Goal: Obtain resource: Download file/media

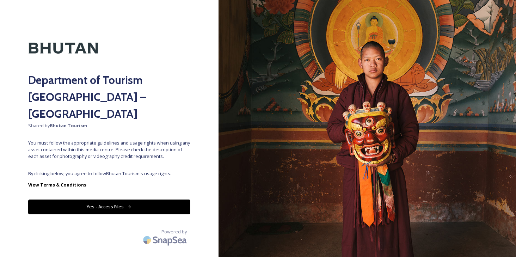
click at [153, 199] on button "Yes - Access Files" at bounding box center [109, 206] width 162 height 14
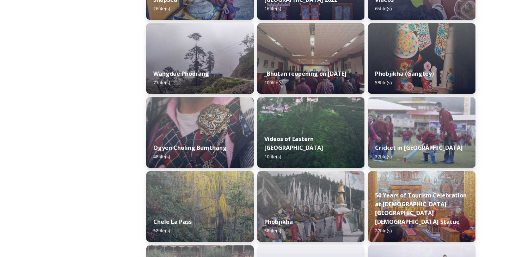
scroll to position [1191, 0]
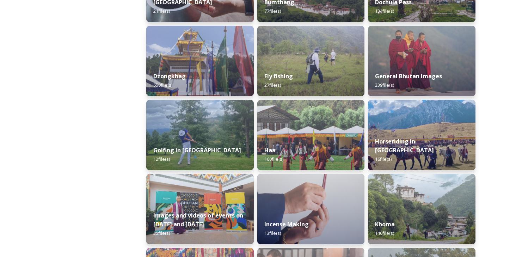
scroll to position [316, 0]
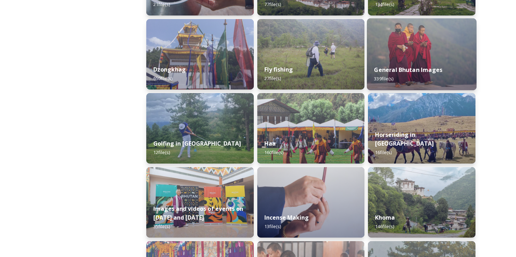
click at [408, 56] on img at bounding box center [422, 54] width 110 height 72
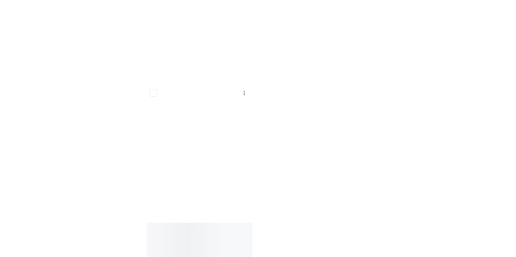
scroll to position [13547, 0]
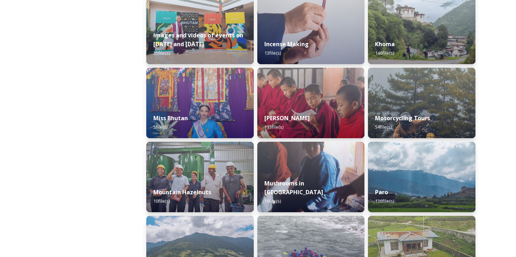
scroll to position [540, 0]
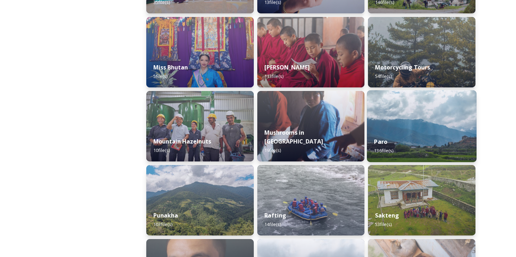
click at [422, 119] on img at bounding box center [422, 126] width 110 height 72
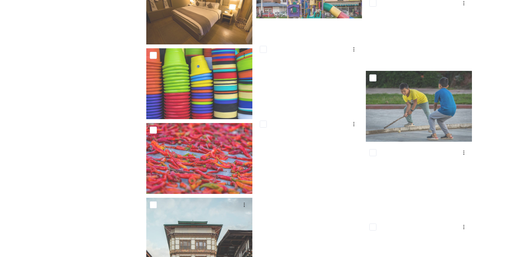
scroll to position [3735, 0]
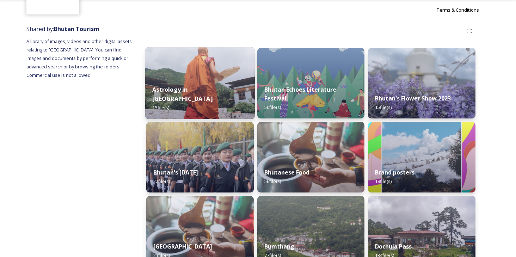
scroll to position [120, 0]
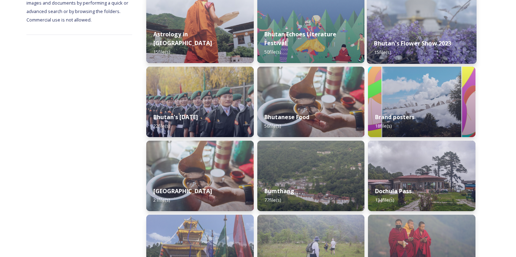
click at [397, 30] on img at bounding box center [422, 28] width 110 height 72
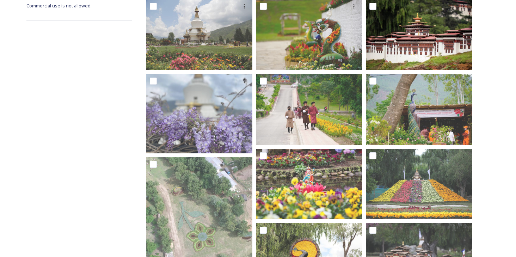
scroll to position [51, 0]
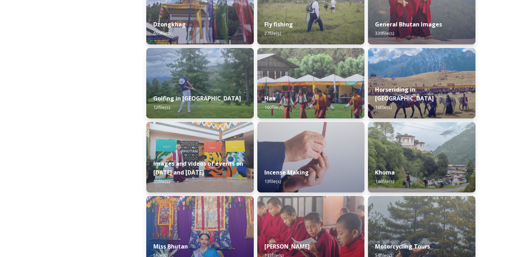
scroll to position [361, 0]
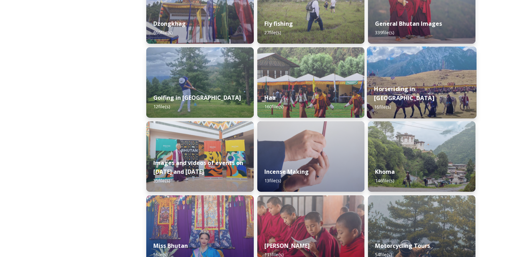
click at [423, 74] on img at bounding box center [422, 82] width 110 height 72
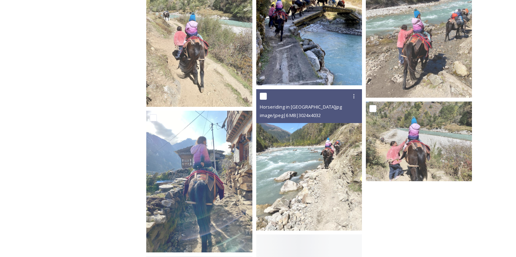
scroll to position [565, 0]
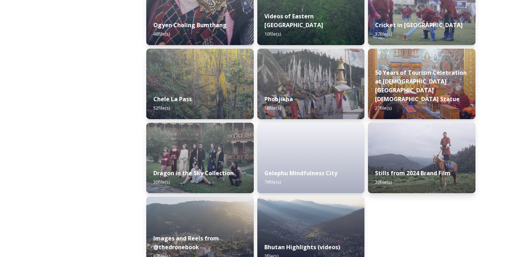
scroll to position [1191, 0]
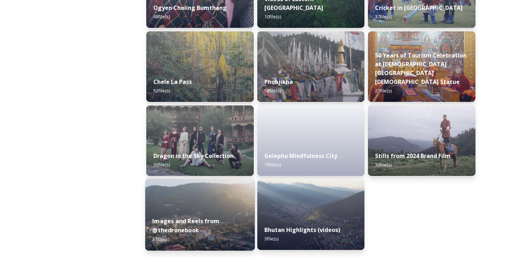
click at [203, 200] on img at bounding box center [200, 215] width 110 height 72
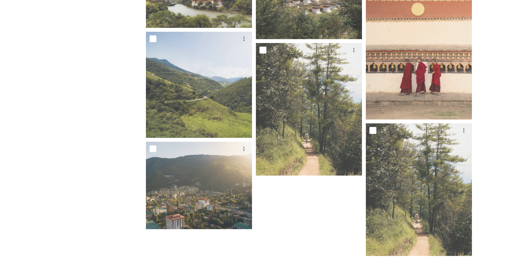
scroll to position [1769, 0]
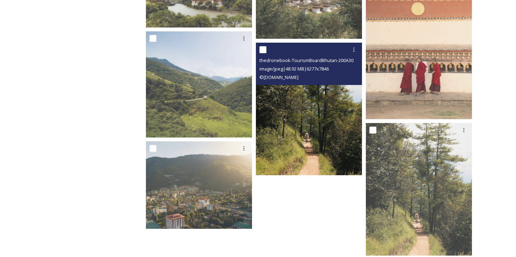
click at [329, 155] on img at bounding box center [309, 108] width 106 height 132
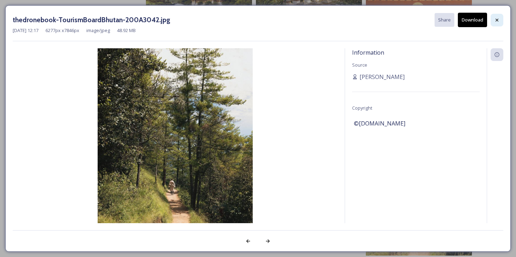
click at [496, 19] on icon at bounding box center [497, 20] width 6 height 6
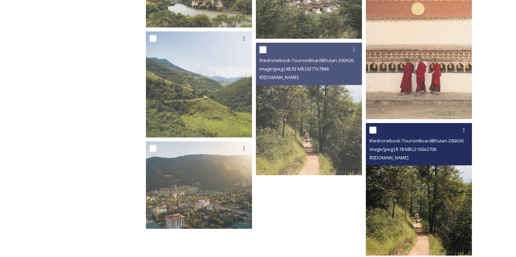
scroll to position [1778, 0]
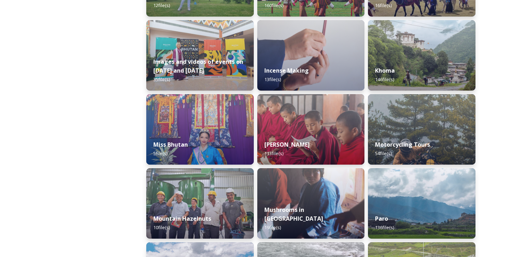
scroll to position [508, 0]
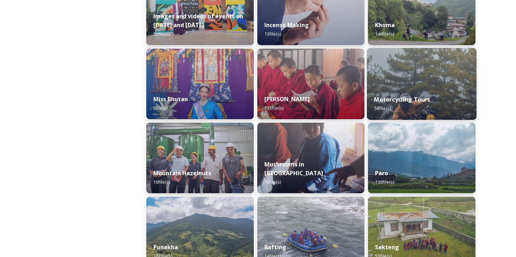
click at [418, 80] on img at bounding box center [422, 84] width 110 height 72
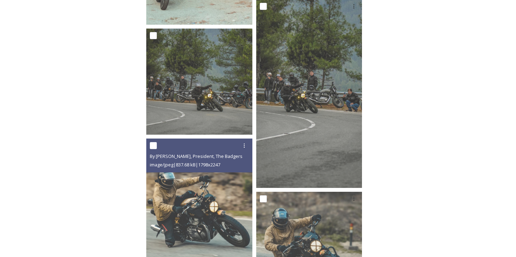
scroll to position [2342, 0]
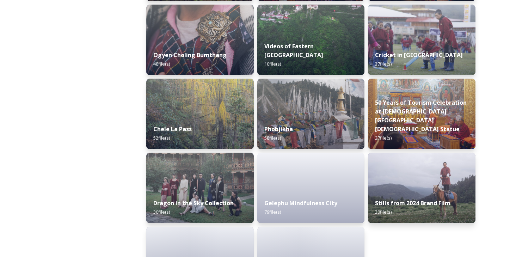
scroll to position [1191, 0]
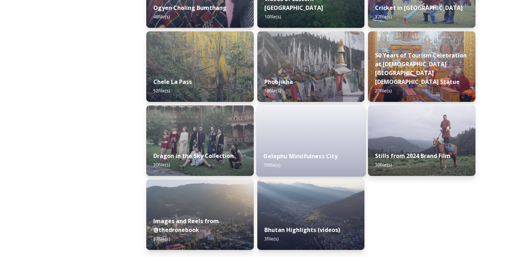
click at [344, 163] on div "Gelephu Mindfulness City 79 file(s)" at bounding box center [311, 160] width 110 height 32
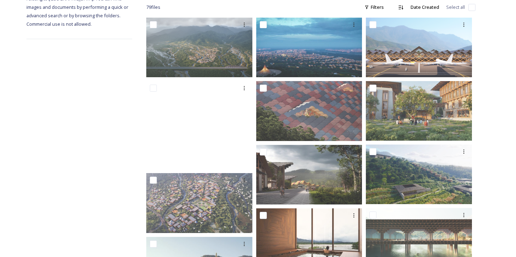
scroll to position [129, 0]
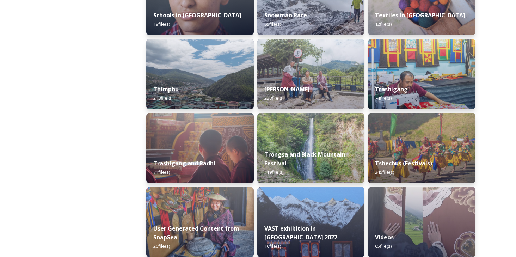
scroll to position [960, 0]
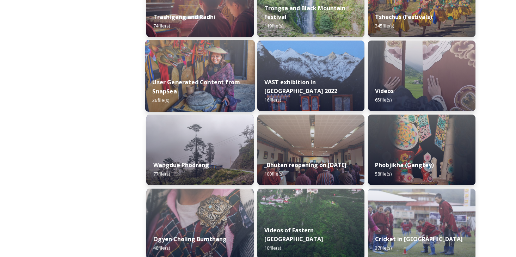
click at [200, 76] on div "User Generated Content from SnapSea 26 file(s)" at bounding box center [200, 91] width 110 height 41
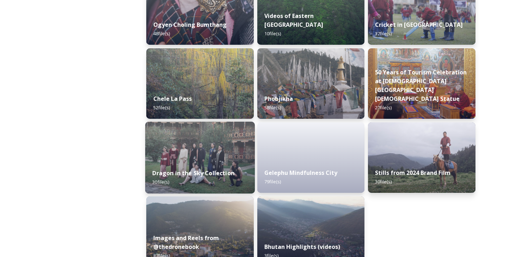
scroll to position [1171, 0]
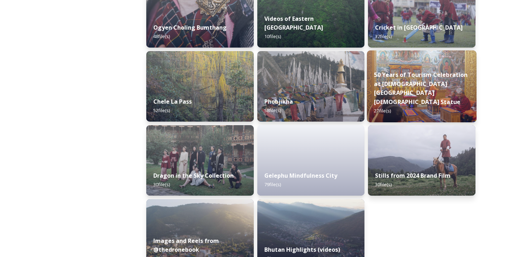
click at [411, 81] on img at bounding box center [422, 86] width 110 height 72
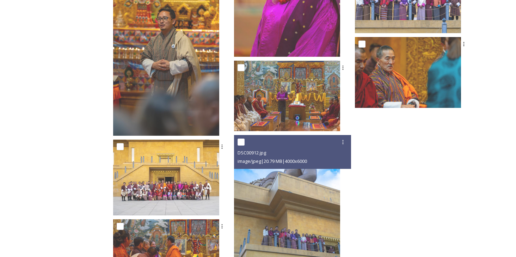
scroll to position [785, 0]
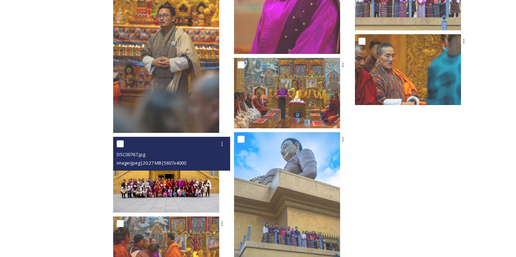
click at [204, 176] on img at bounding box center [166, 175] width 106 height 76
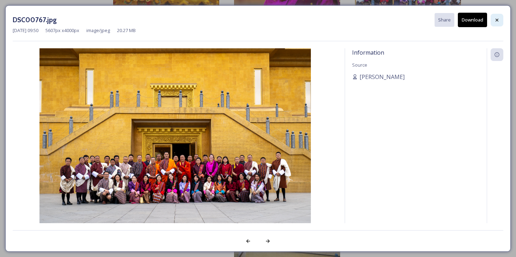
click at [496, 20] on icon at bounding box center [496, 19] width 3 height 3
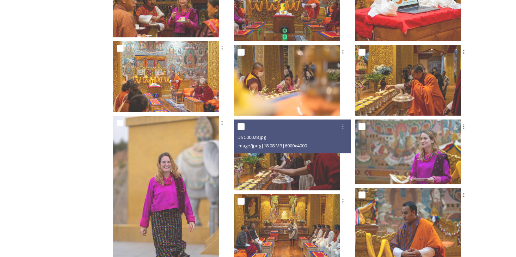
scroll to position [0, 0]
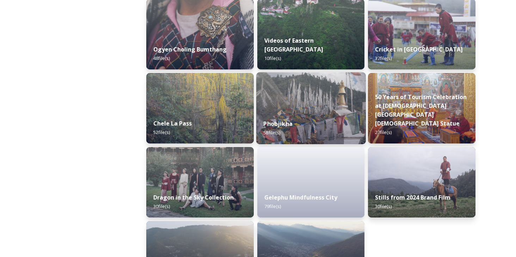
scroll to position [1191, 0]
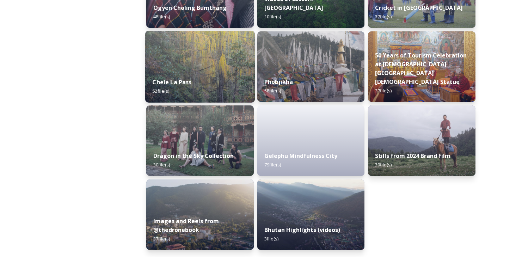
click at [195, 62] on img at bounding box center [200, 67] width 110 height 72
